Goal: Information Seeking & Learning: Understand process/instructions

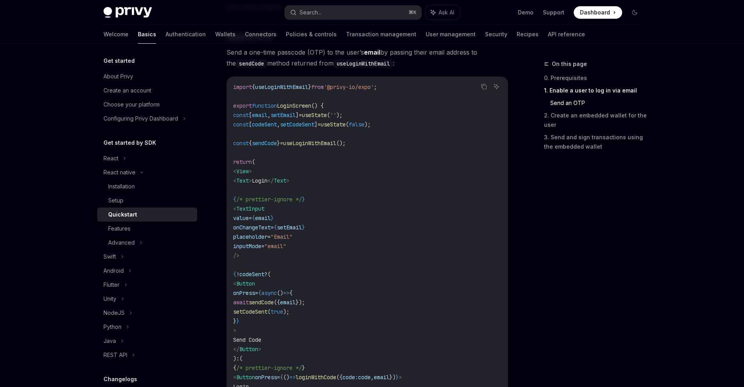
scroll to position [360, 0]
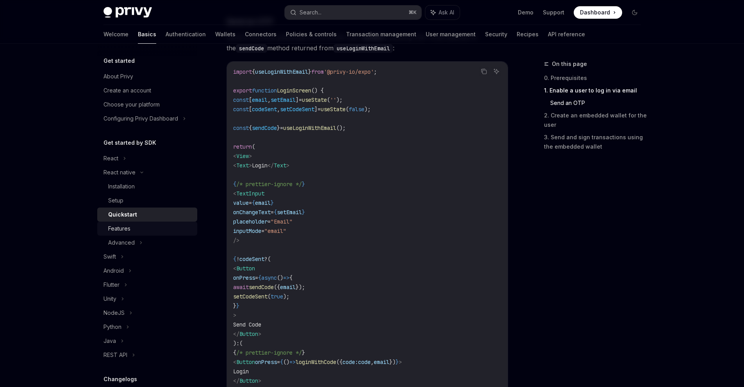
click at [148, 227] on div "Features" at bounding box center [150, 228] width 84 height 9
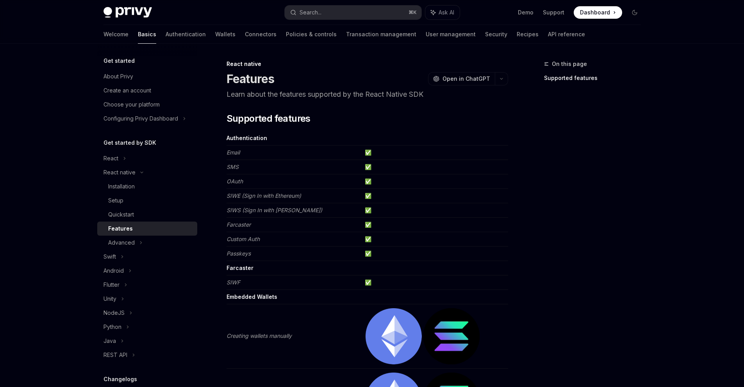
scroll to position [54, 0]
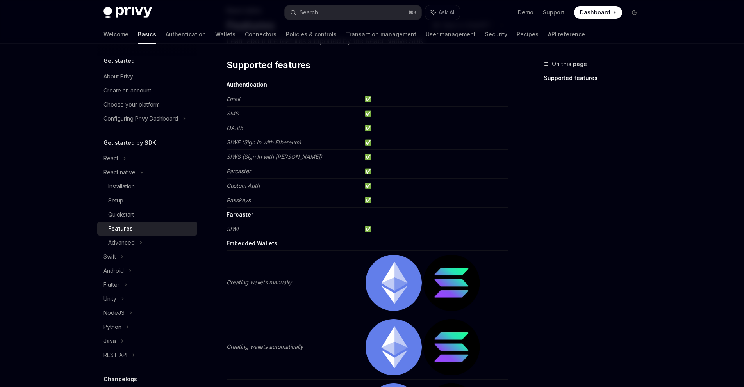
click at [258, 245] on strong "Embedded Wallets" at bounding box center [251, 243] width 51 height 7
click at [258, 244] on strong "Embedded Wallets" at bounding box center [251, 243] width 51 height 7
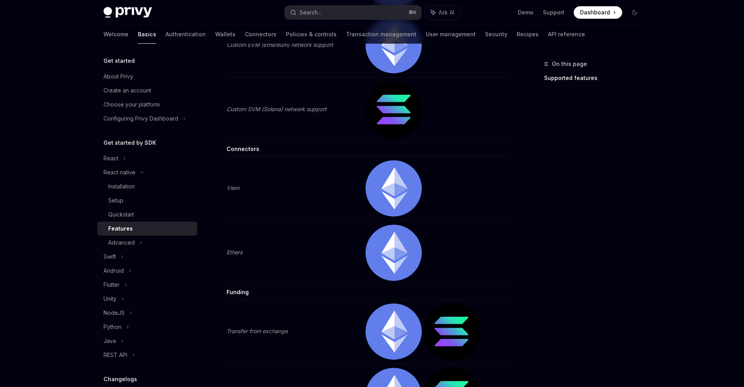
scroll to position [1222, 0]
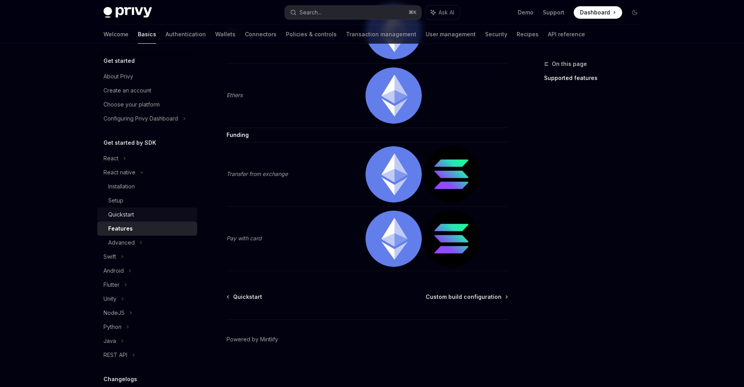
click at [152, 209] on link "Quickstart" at bounding box center [147, 215] width 100 height 14
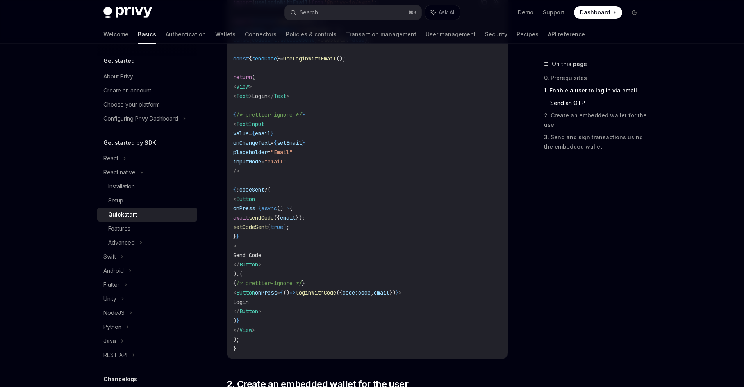
scroll to position [429, 0]
click at [148, 239] on div "Advanced" at bounding box center [147, 243] width 100 height 14
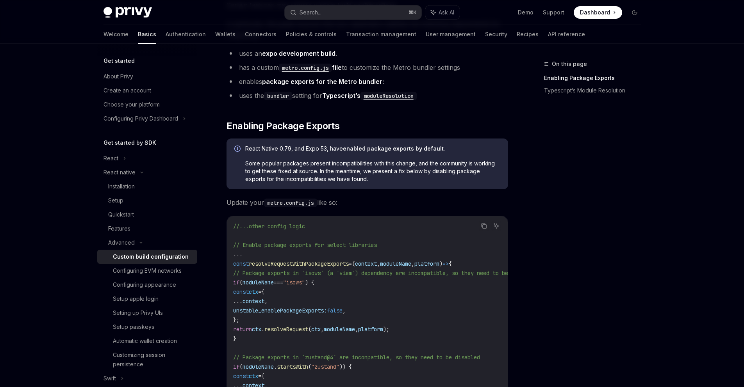
scroll to position [109, 0]
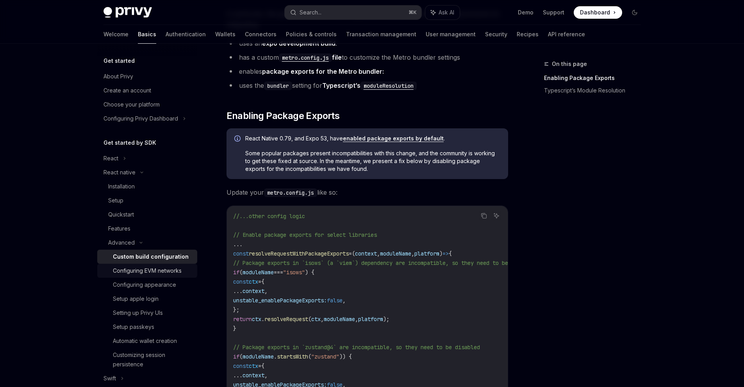
click at [186, 266] on link "Configuring EVM networks" at bounding box center [147, 271] width 100 height 14
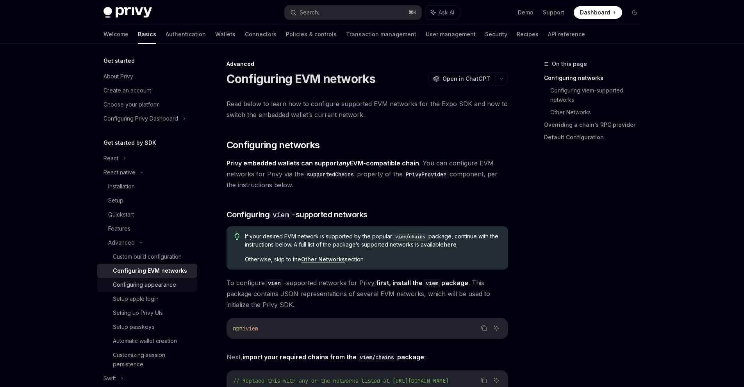
click at [176, 288] on div "Configuring appearance" at bounding box center [153, 284] width 80 height 9
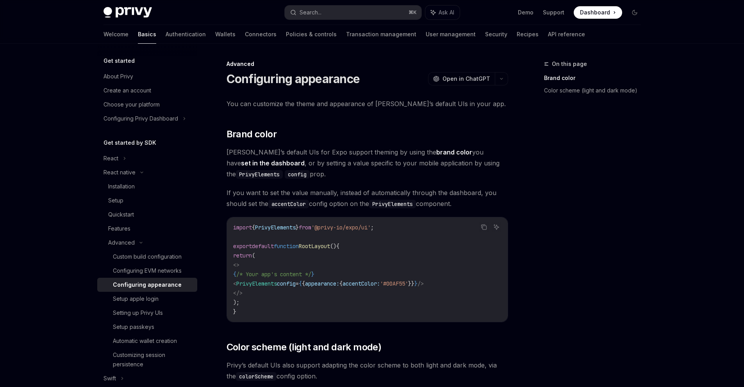
click at [277, 284] on span "PrivyElements" at bounding box center [256, 283] width 41 height 7
click at [134, 180] on link "Installation" at bounding box center [147, 187] width 100 height 14
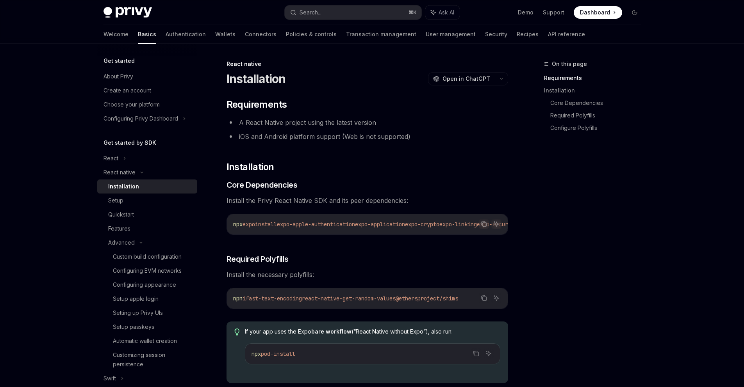
drag, startPoint x: 308, startPoint y: 234, endPoint x: 317, endPoint y: 233, distance: 9.1
click at [317, 233] on div "npx expo install expo-apple-authentication expo-application expo-crypto expo-li…" at bounding box center [367, 224] width 281 height 20
drag, startPoint x: 314, startPoint y: 234, endPoint x: 330, endPoint y: 233, distance: 16.8
click at [330, 233] on div "npx expo install expo-apple-authentication expo-application expo-crypto expo-li…" at bounding box center [367, 224] width 281 height 20
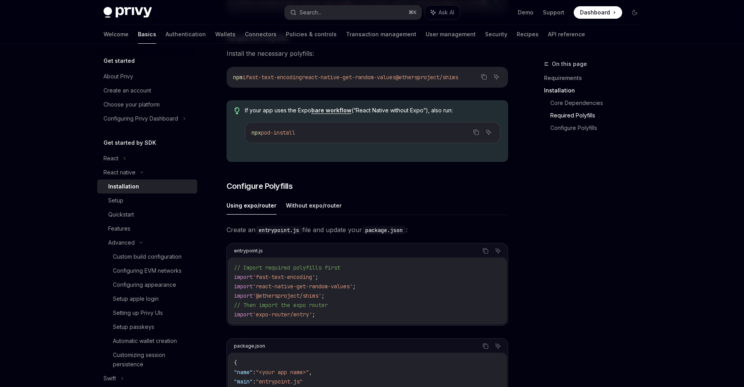
scroll to position [221, 0]
click at [340, 211] on ul "Using expo/router Without expo/router" at bounding box center [367, 205] width 282 height 19
click at [315, 206] on button "Without expo/router" at bounding box center [314, 205] width 56 height 18
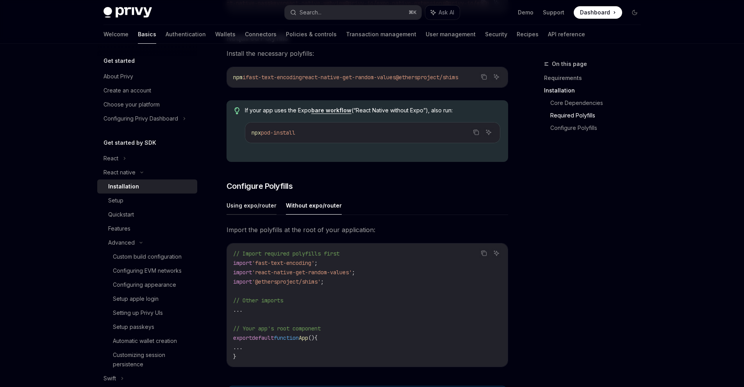
click at [237, 209] on button "Using expo/router" at bounding box center [251, 205] width 50 height 18
type textarea "*"
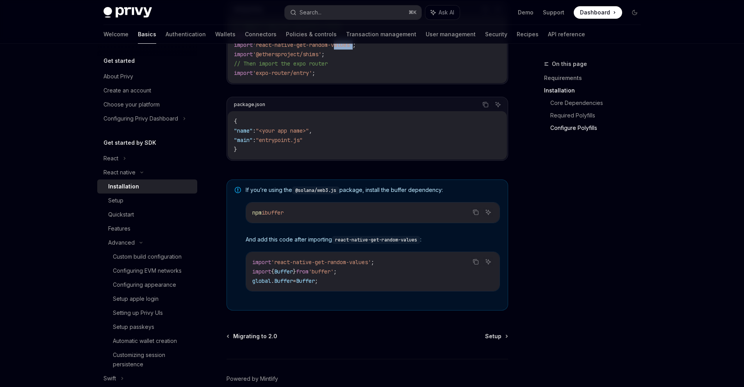
scroll to position [505, 0]
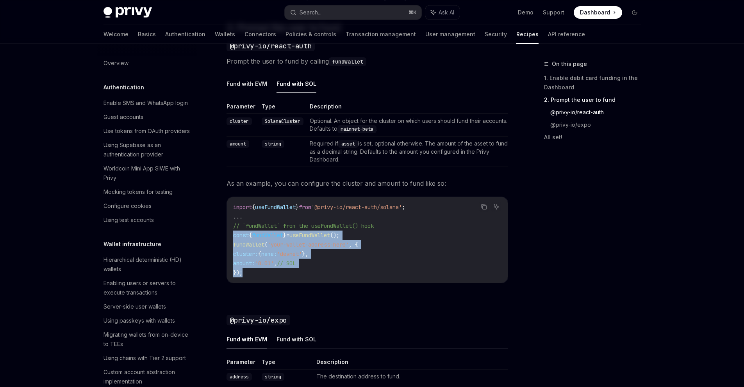
scroll to position [658, 0]
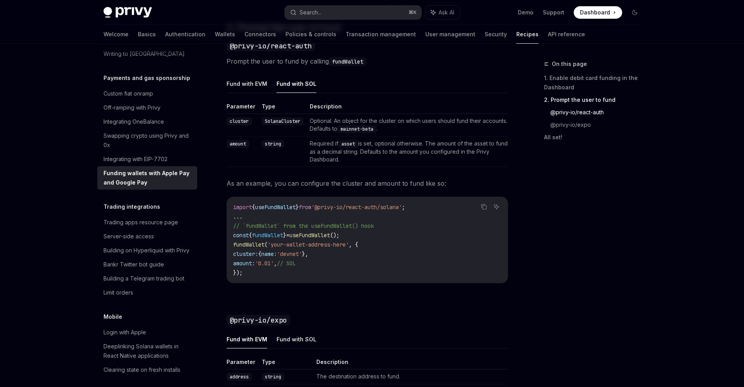
click at [417, 157] on td "Required if asset is set, optional otherwise. The amount of the asset to fund a…" at bounding box center [408, 152] width 202 height 30
click at [319, 235] on span "useFundWallet" at bounding box center [309, 235] width 41 height 7
click at [319, 234] on span "useFundWallet" at bounding box center [309, 235] width 41 height 7
